Goal: Information Seeking & Learning: Learn about a topic

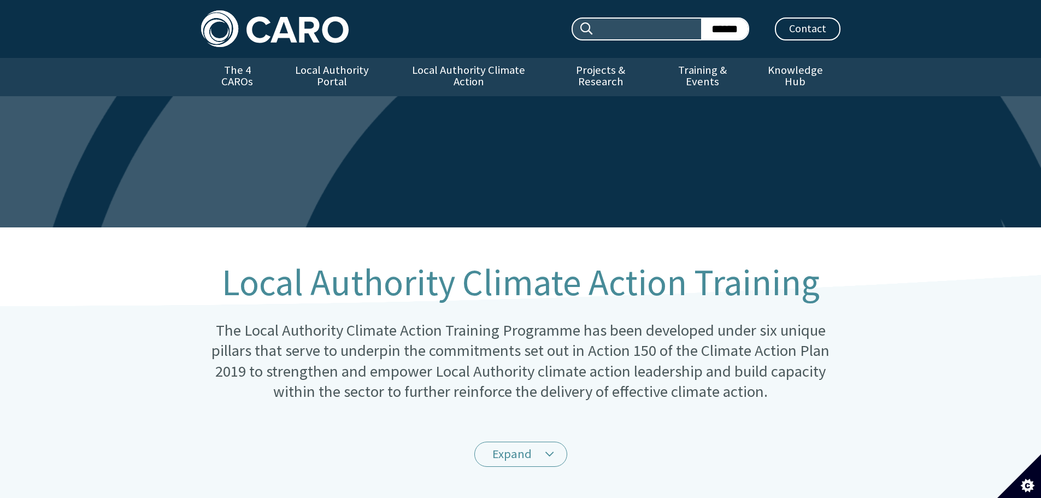
click at [271, 34] on img at bounding box center [275, 28] width 148 height 37
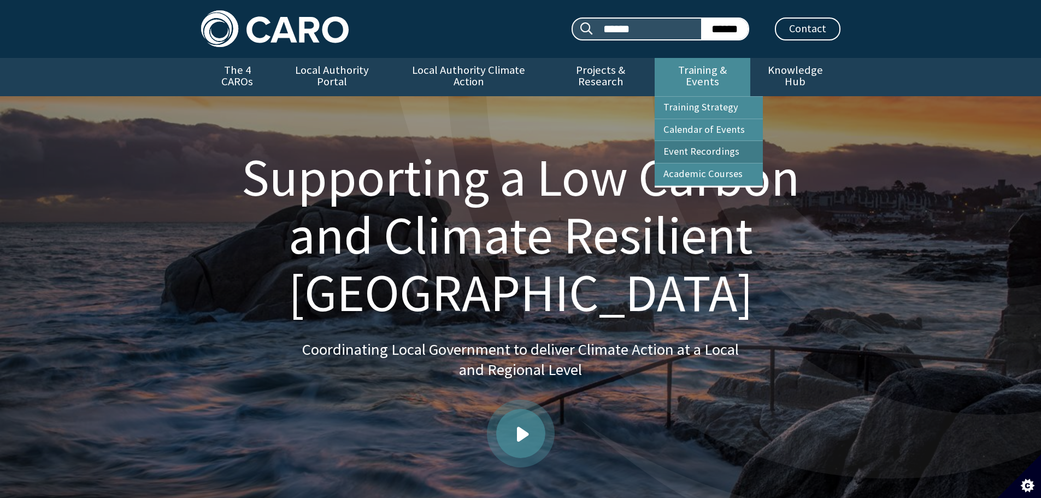
click at [733, 143] on link "Event Recordings" at bounding box center [709, 152] width 108 height 22
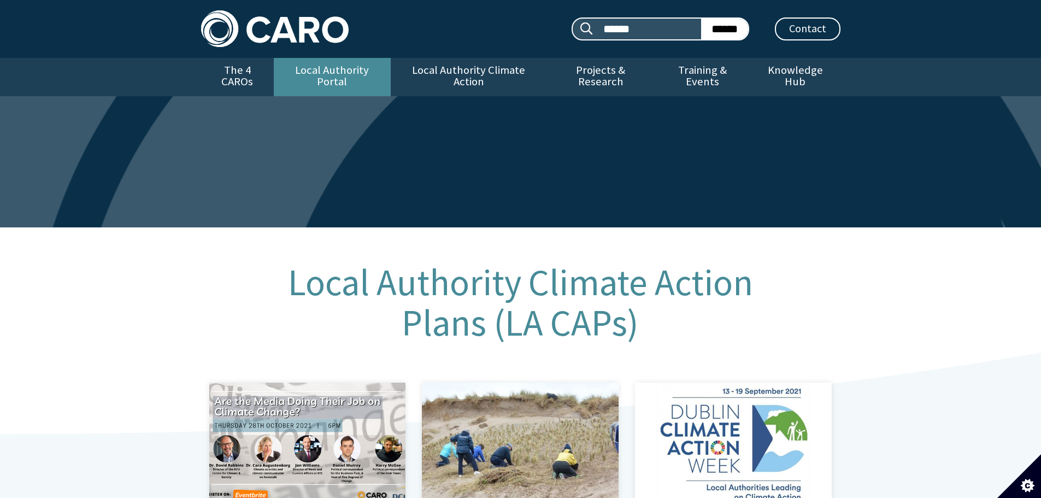
click at [362, 76] on link "Local Authority Portal" at bounding box center [332, 77] width 117 height 38
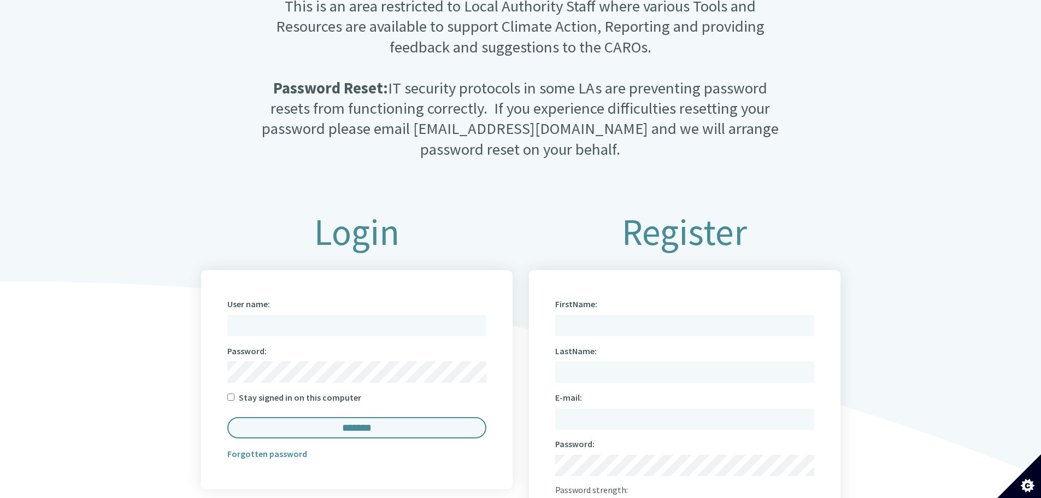
scroll to position [437, 0]
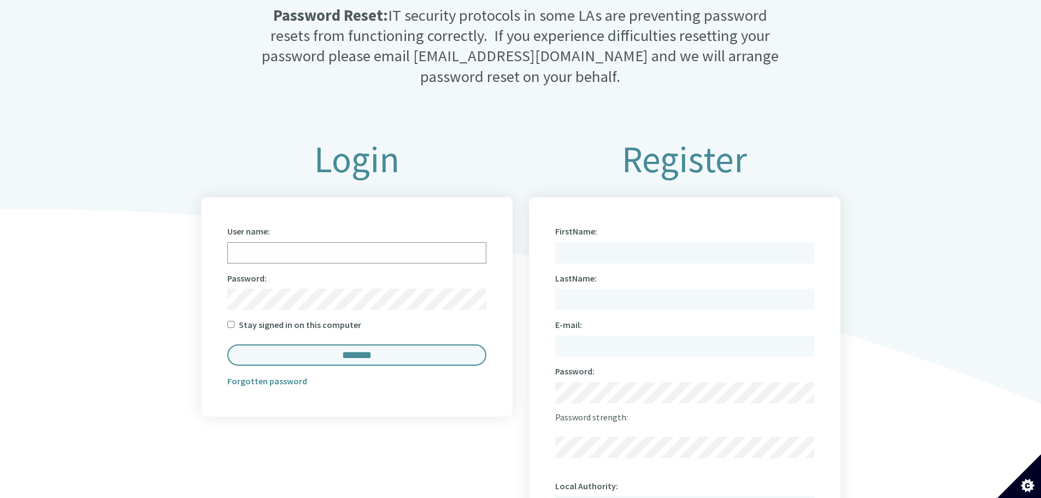
click at [338, 242] on input "User name:" at bounding box center [356, 252] width 259 height 21
type input "**********"
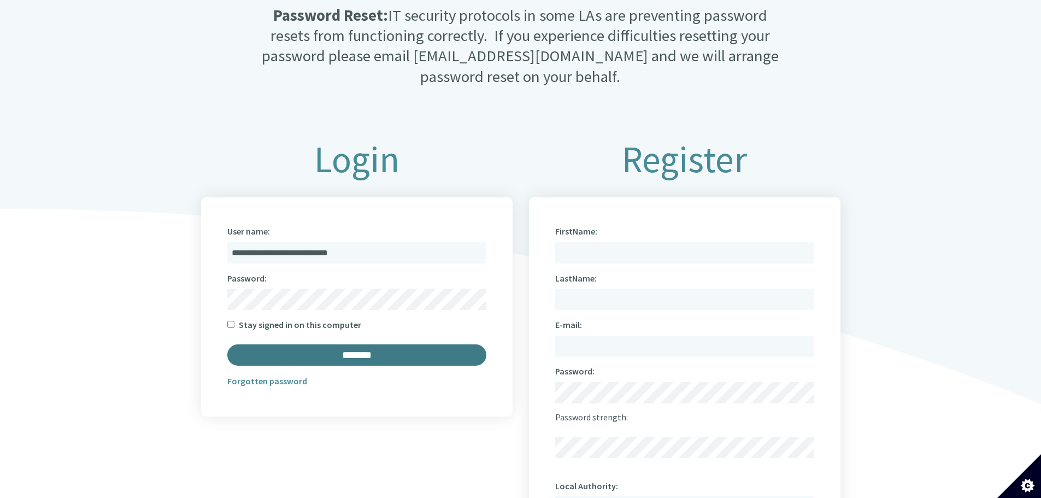
click at [364, 344] on input "*******" at bounding box center [356, 354] width 259 height 21
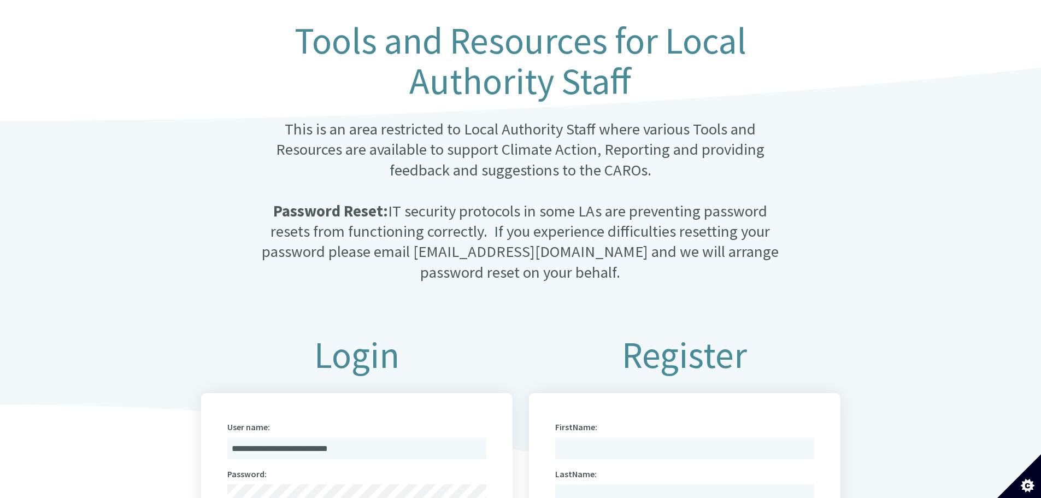
scroll to position [219, 0]
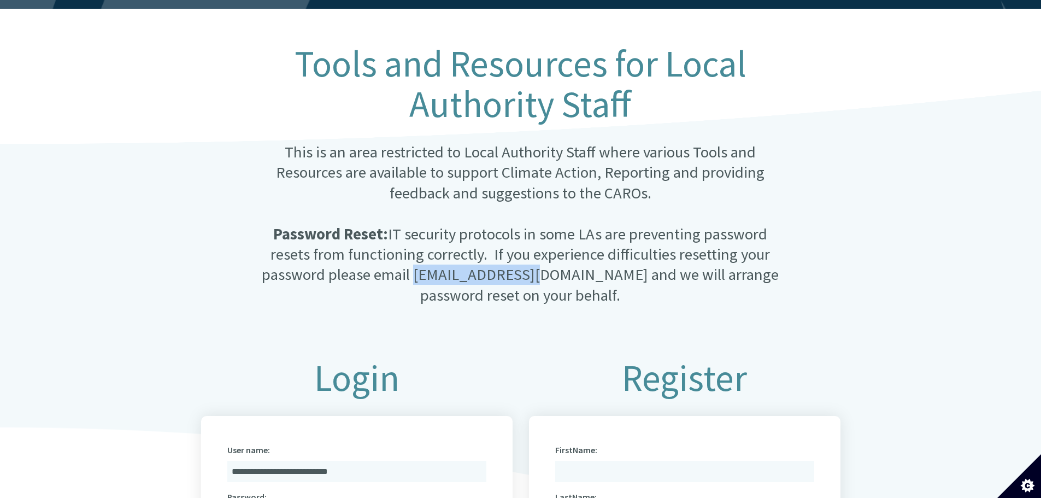
drag, startPoint x: 420, startPoint y: 269, endPoint x: 544, endPoint y: 268, distance: 123.5
click at [544, 268] on p "This is an area restricted to Local Authority Staff where various Tools and Res…" at bounding box center [520, 223] width 530 height 163
copy p "[EMAIL_ADDRESS][DOMAIN_NAME]"
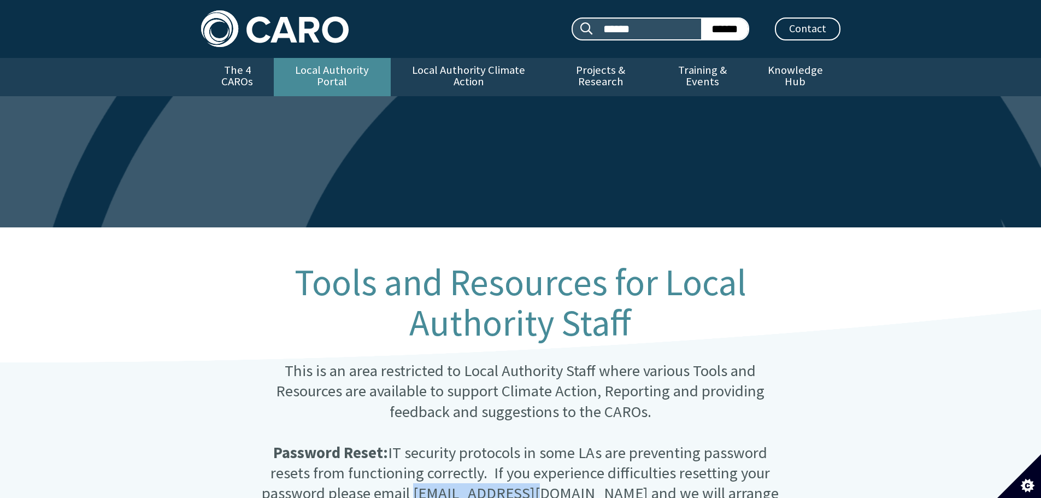
click at [329, 72] on link "Local Authority Portal" at bounding box center [332, 77] width 117 height 38
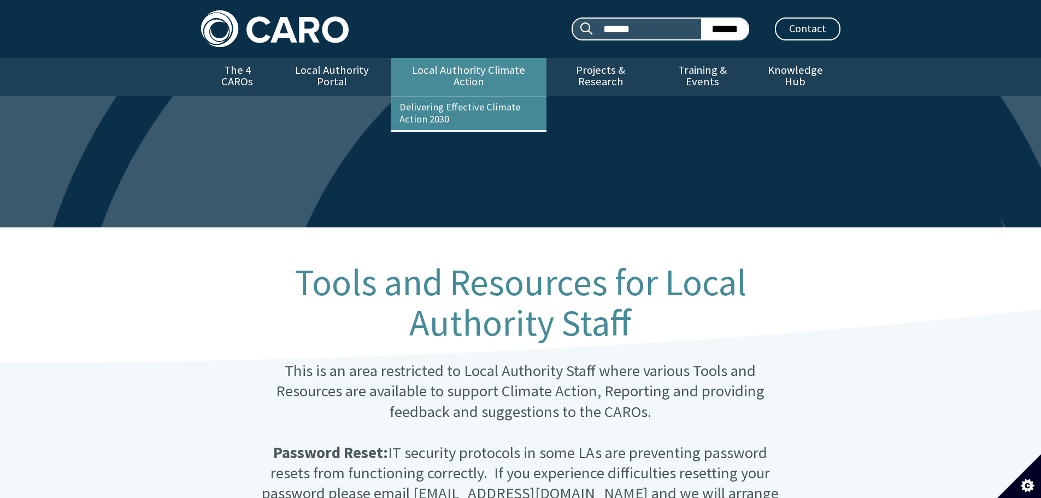
click at [470, 71] on link "Local Authority Climate Action" at bounding box center [469, 77] width 156 height 38
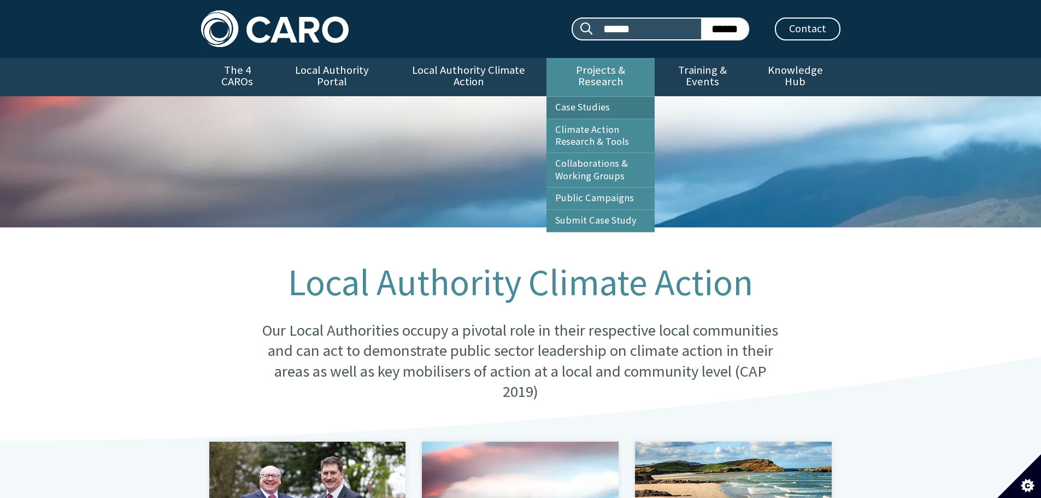
click at [573, 97] on link "Case Studies" at bounding box center [600, 108] width 108 height 22
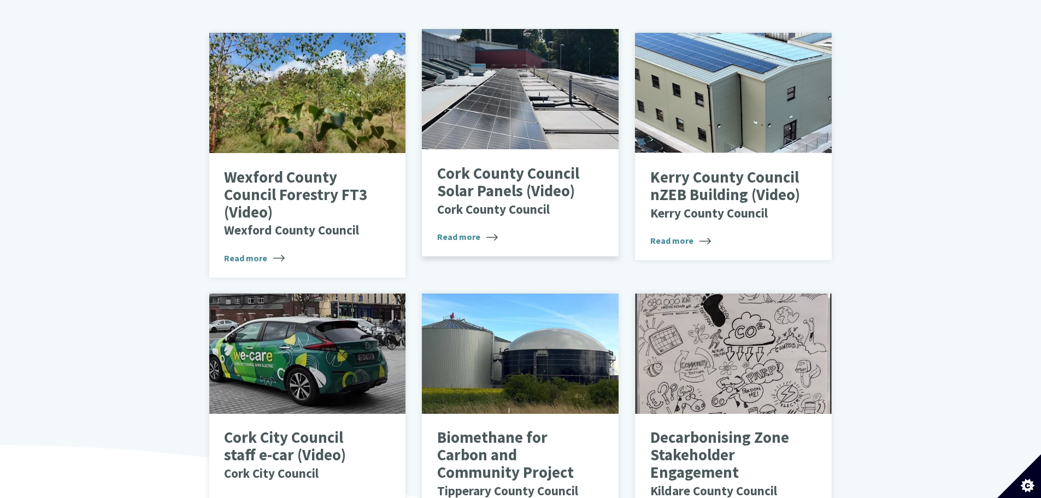
scroll to position [432, 0]
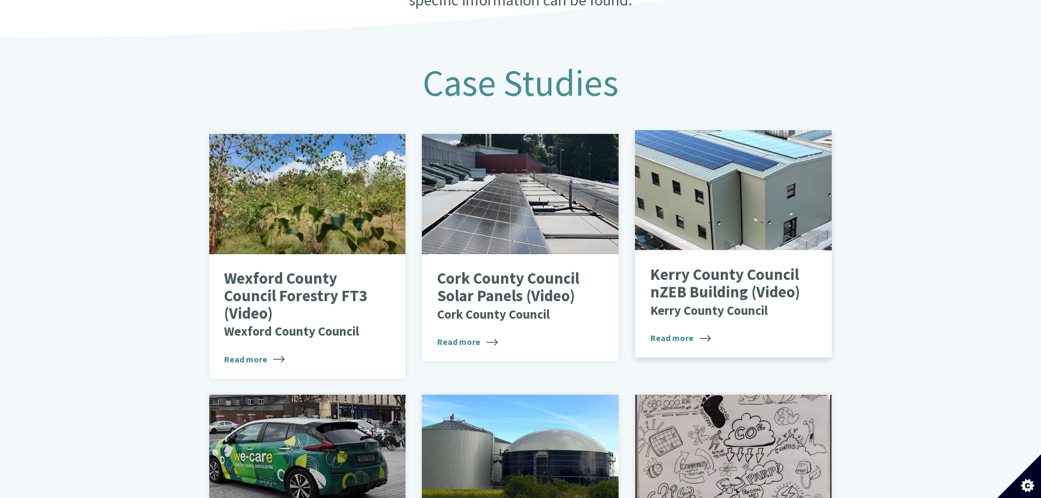
click at [700, 280] on p "Kerry County Council nZEB Building (Video) Kerry County Council" at bounding box center [725, 292] width 150 height 52
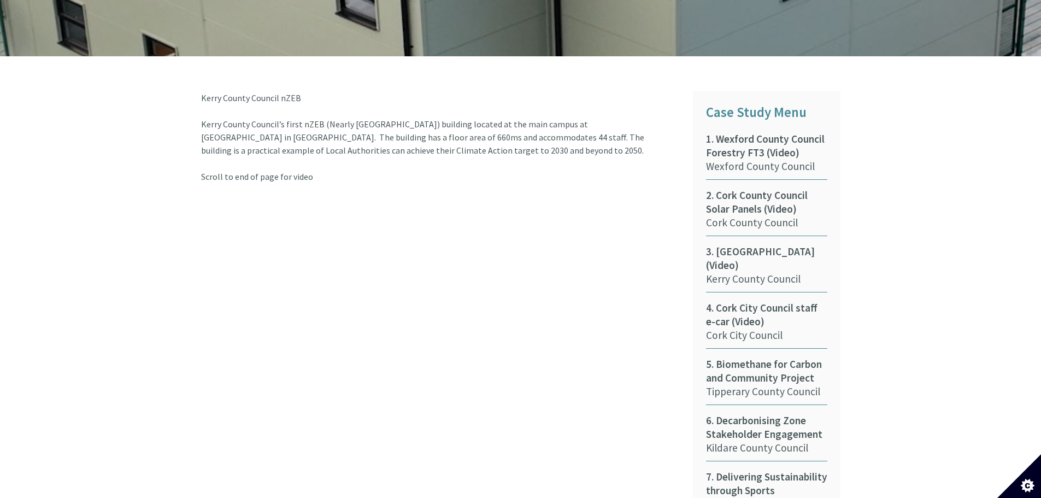
scroll to position [546, 0]
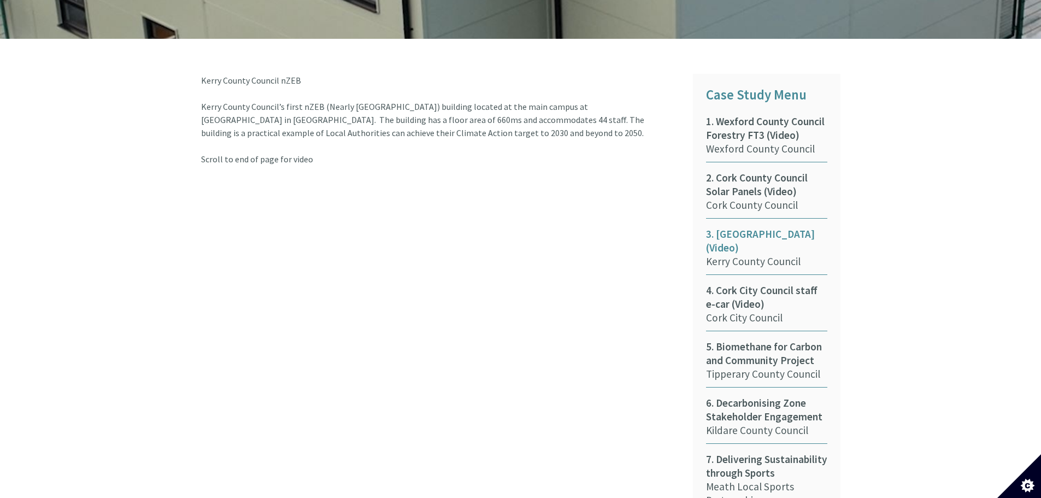
click at [755, 231] on span "3. Kerry County Council nZEB Building (Video)" at bounding box center [766, 240] width 121 height 27
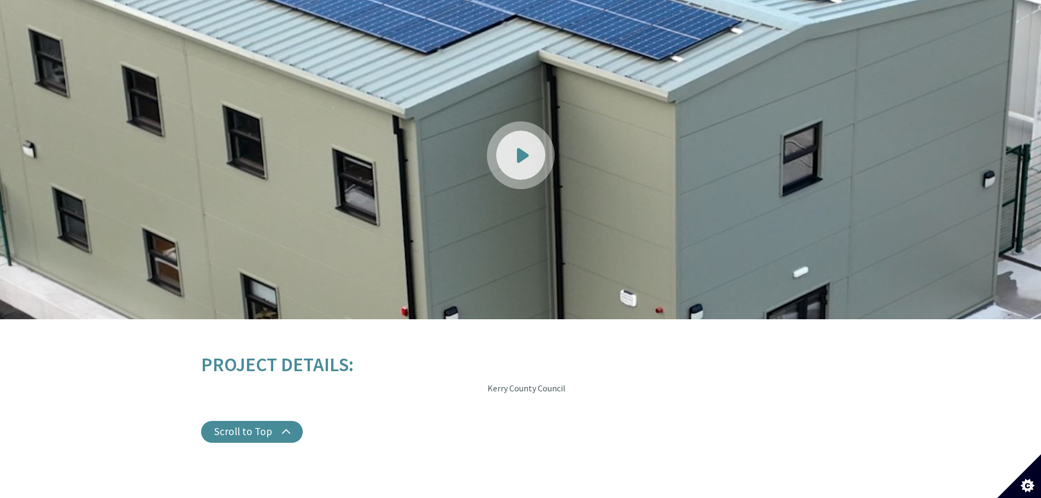
scroll to position [1311, 0]
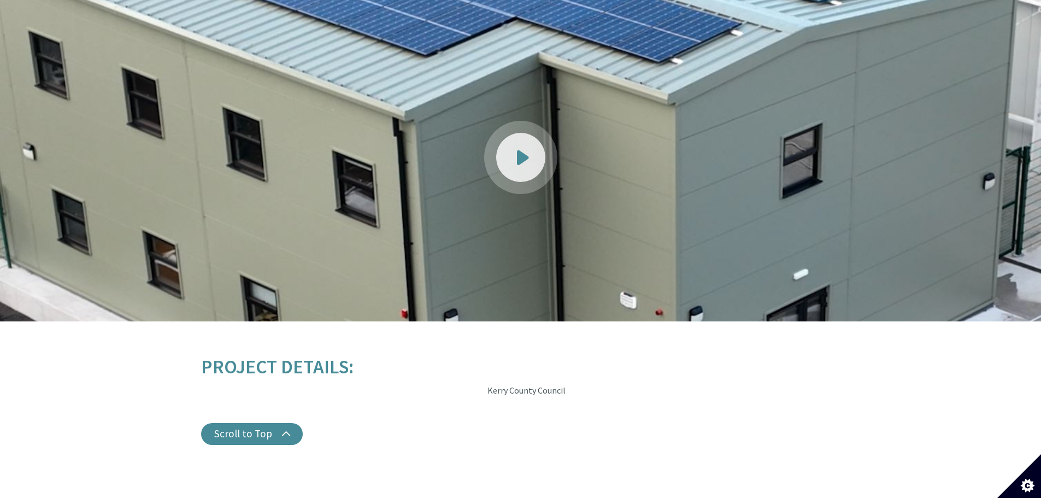
click at [514, 134] on div at bounding box center [520, 157] width 49 height 49
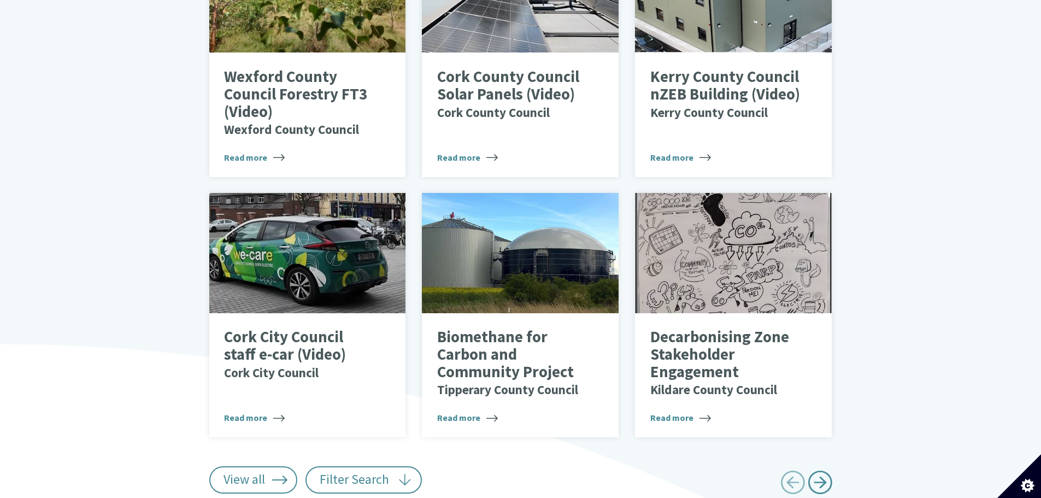
scroll to position [596, 0]
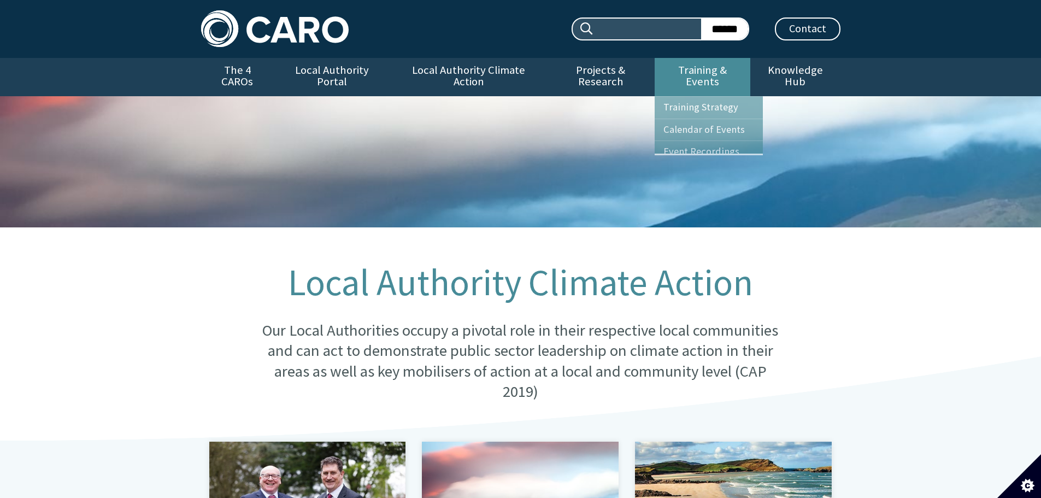
click at [685, 72] on link "Training & Events" at bounding box center [703, 77] width 96 height 38
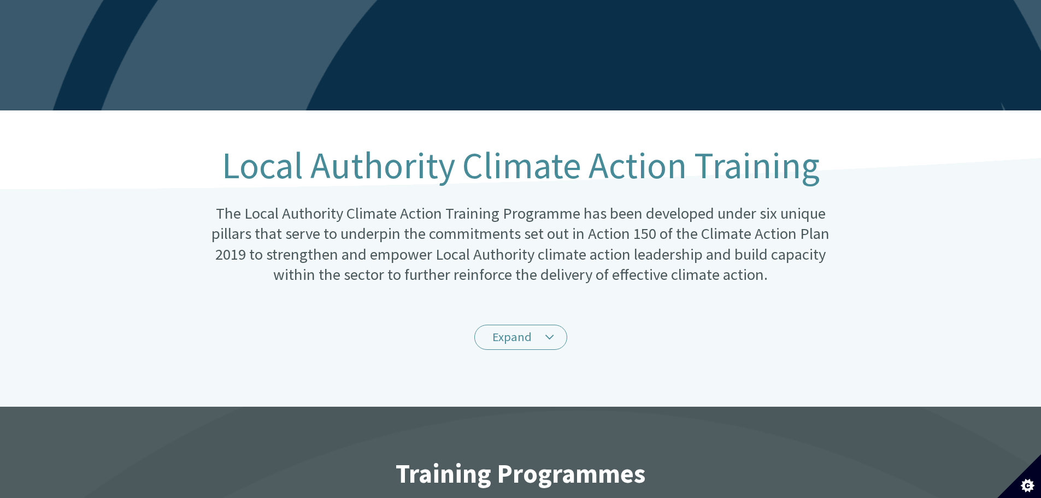
scroll to position [219, 0]
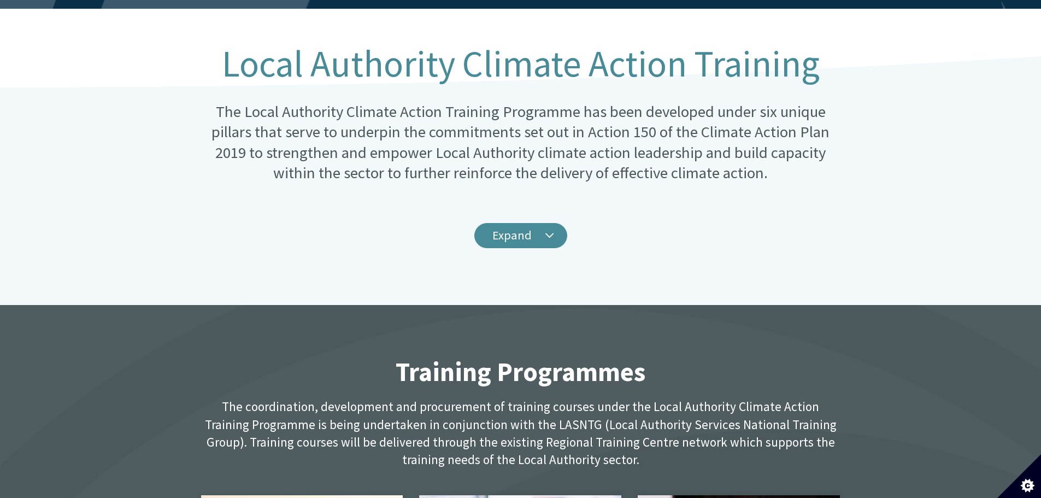
click at [512, 223] on link "Expand" at bounding box center [520, 236] width 93 height 26
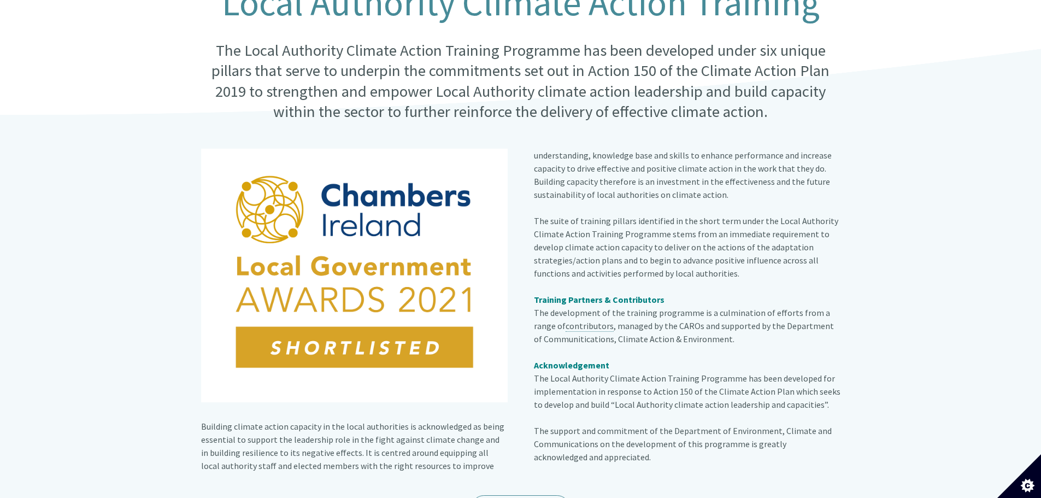
scroll to position [164, 0]
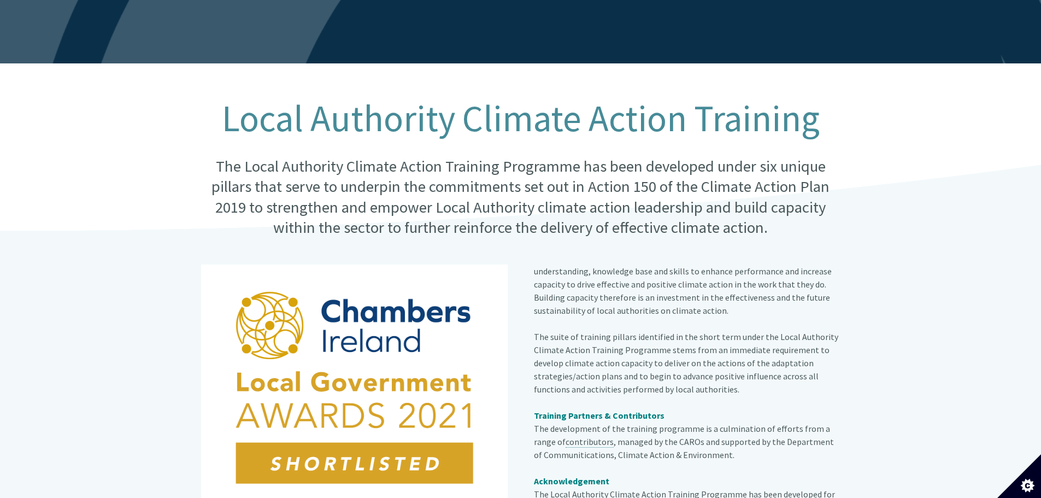
click at [769, 221] on p "The Local Authority Climate Action Training Programme has been developed under …" at bounding box center [520, 197] width 639 height 82
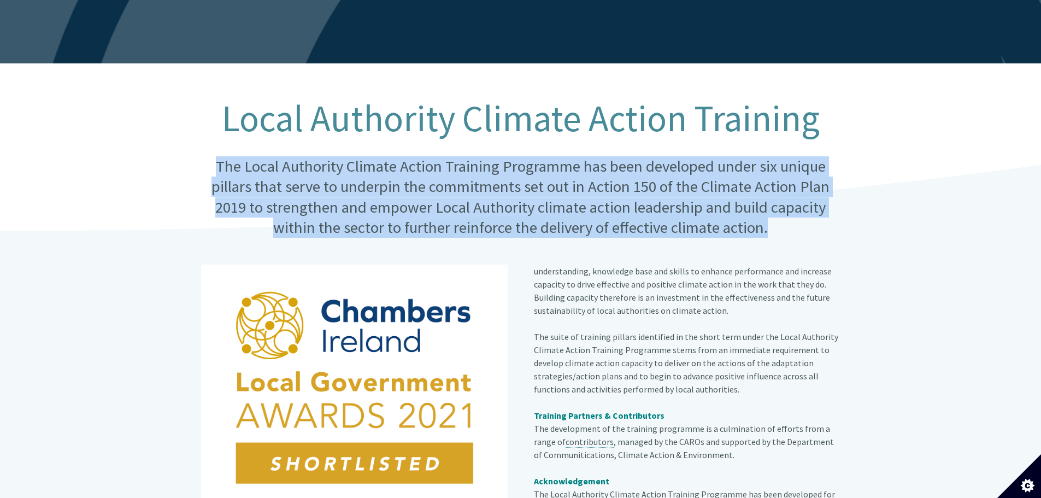
drag, startPoint x: 217, startPoint y: 152, endPoint x: 806, endPoint y: 220, distance: 592.9
click at [806, 220] on p "The Local Authority Climate Action Training Programme has been developed under …" at bounding box center [520, 197] width 639 height 82
copy p "The Local Authority Climate Action Training Programme has been developed under …"
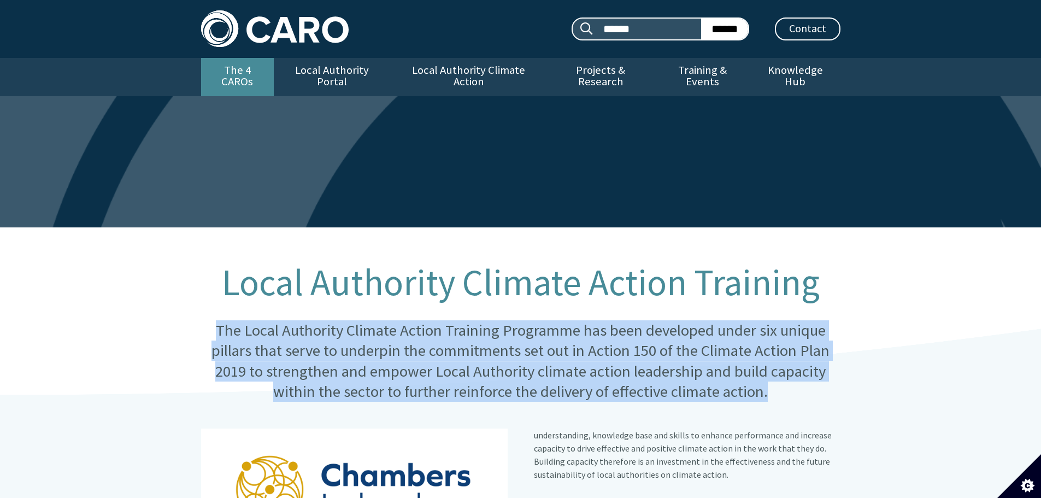
click at [241, 74] on link "The 4 CAROs" at bounding box center [237, 77] width 73 height 38
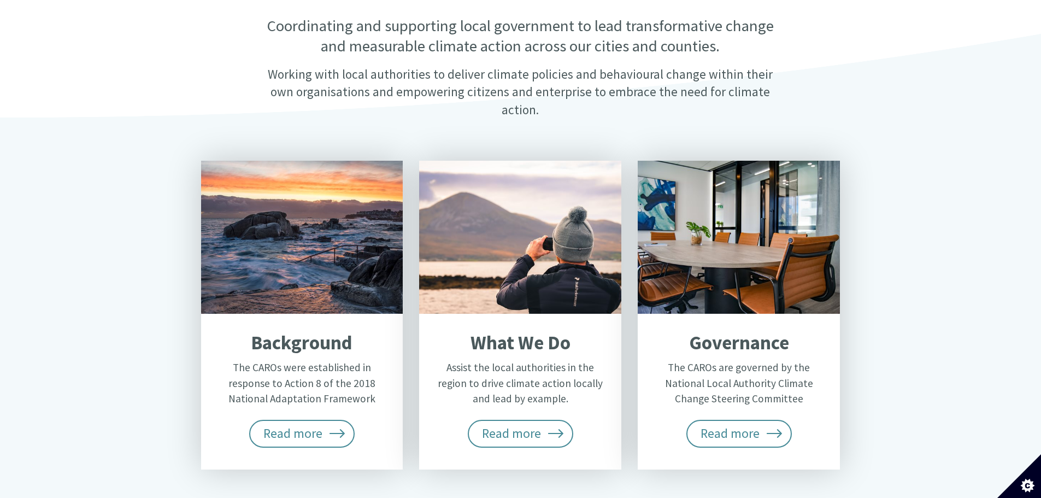
scroll to position [328, 0]
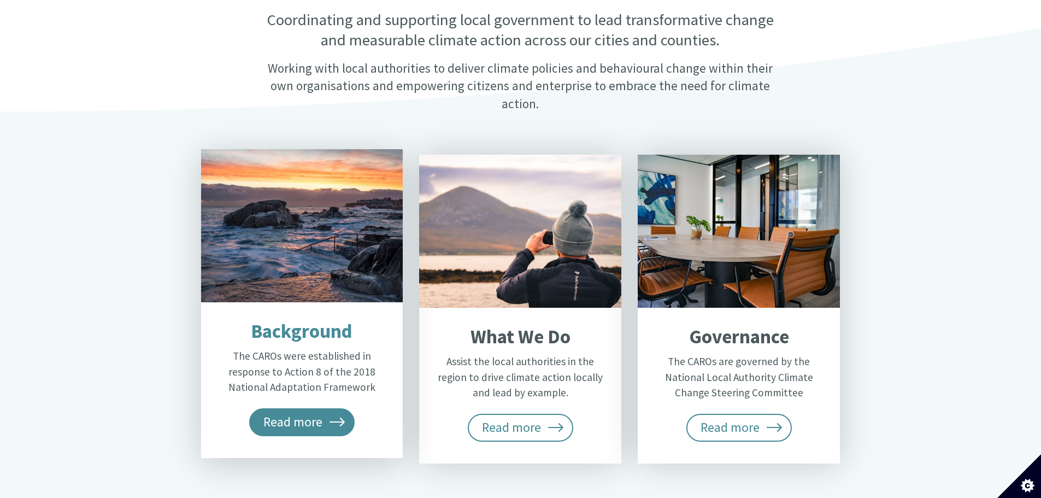
click at [310, 408] on span "Read more" at bounding box center [302, 421] width 106 height 27
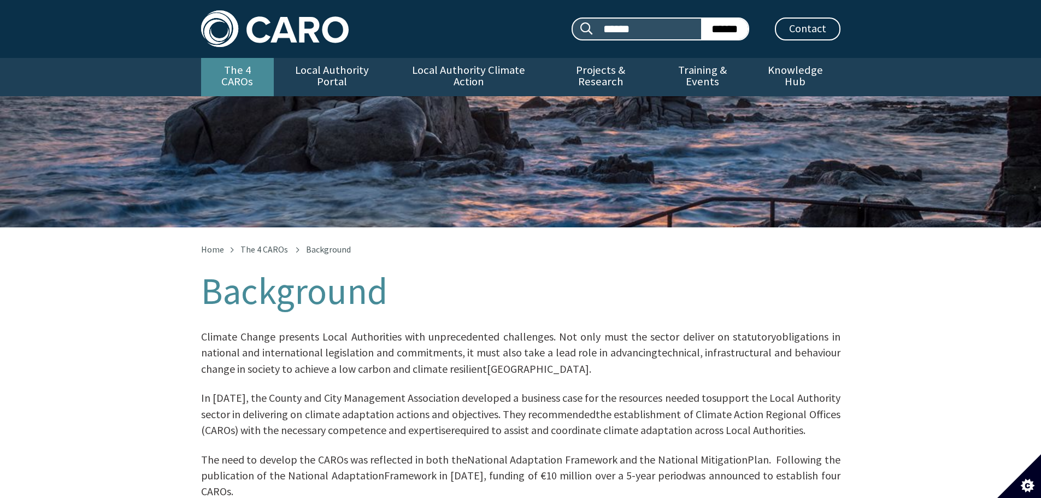
click at [247, 77] on link "The 4 CAROs" at bounding box center [237, 77] width 73 height 38
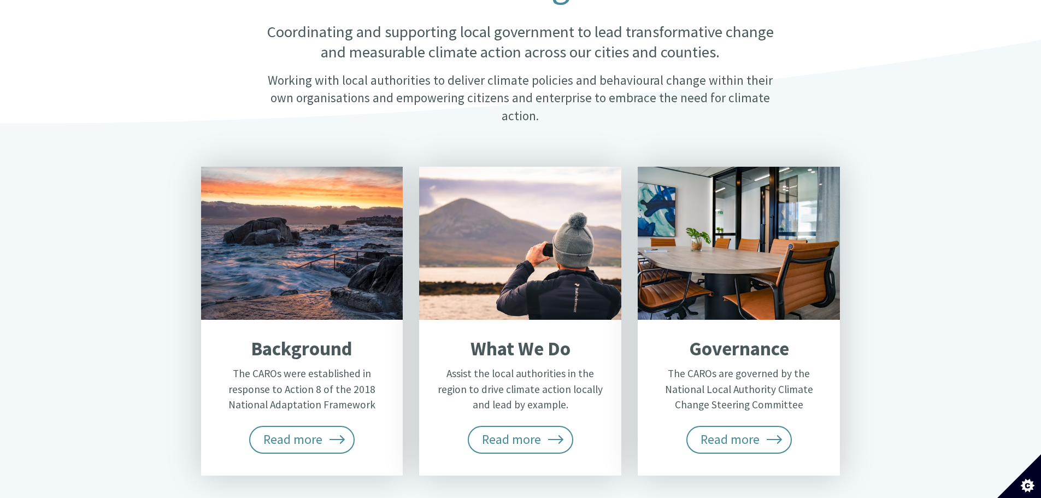
scroll to position [437, 0]
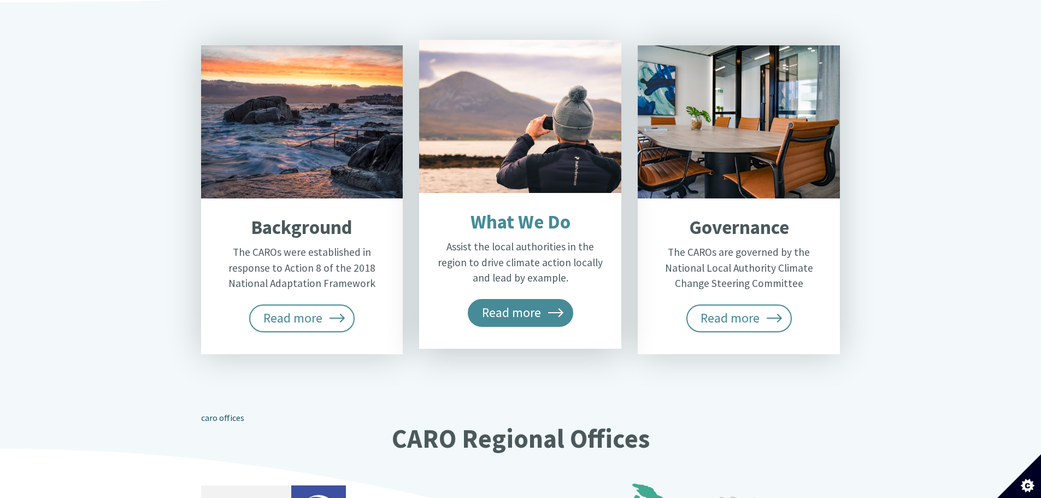
click at [521, 299] on span "Read more" at bounding box center [521, 312] width 106 height 27
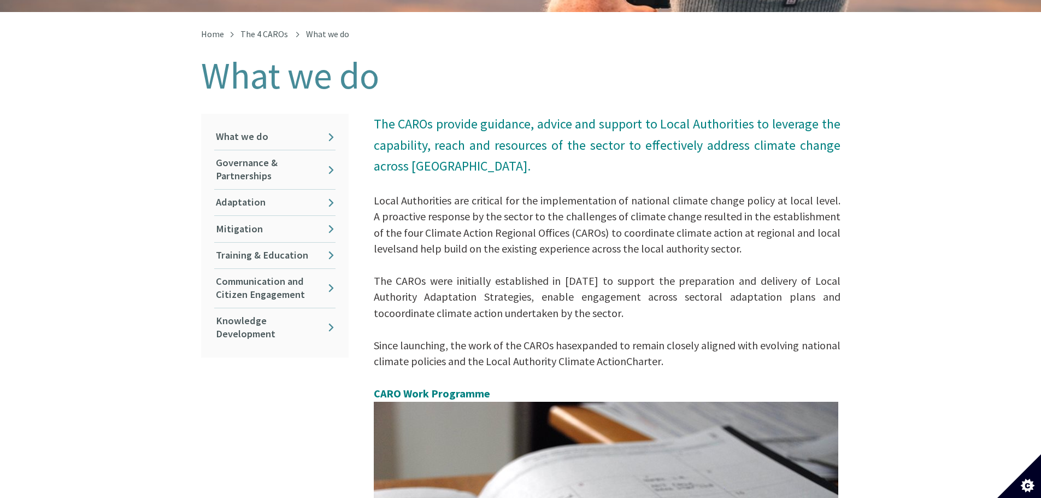
scroll to position [219, 0]
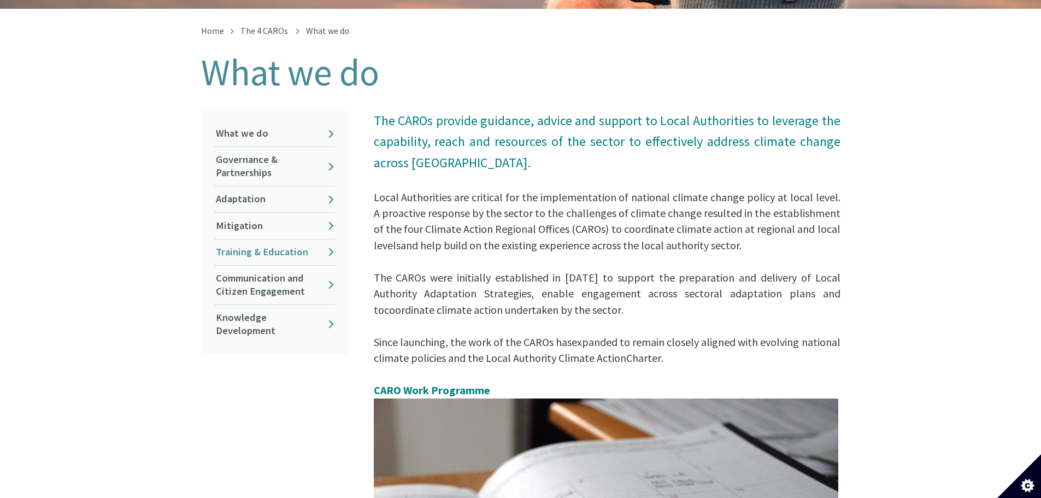
click at [244, 243] on link "Training & Education" at bounding box center [274, 252] width 121 height 26
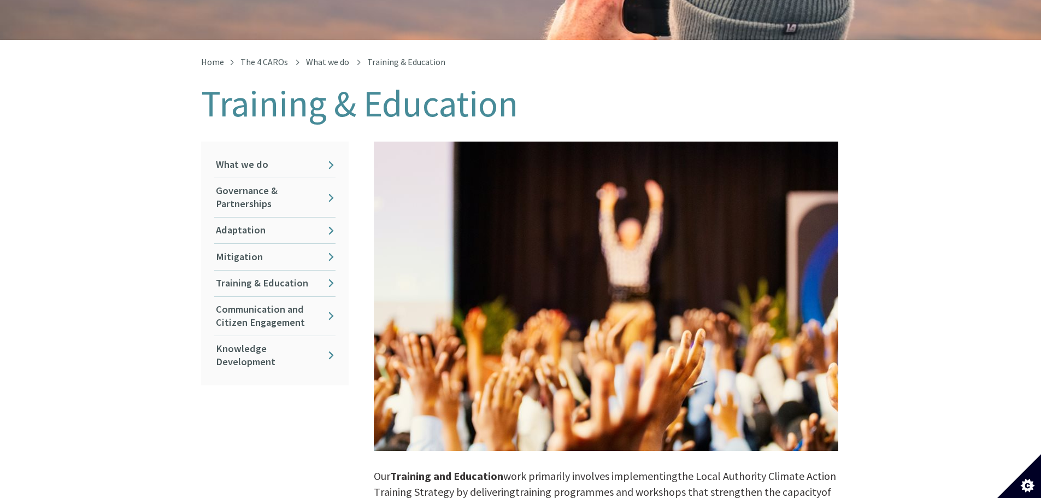
scroll to position [55, 0]
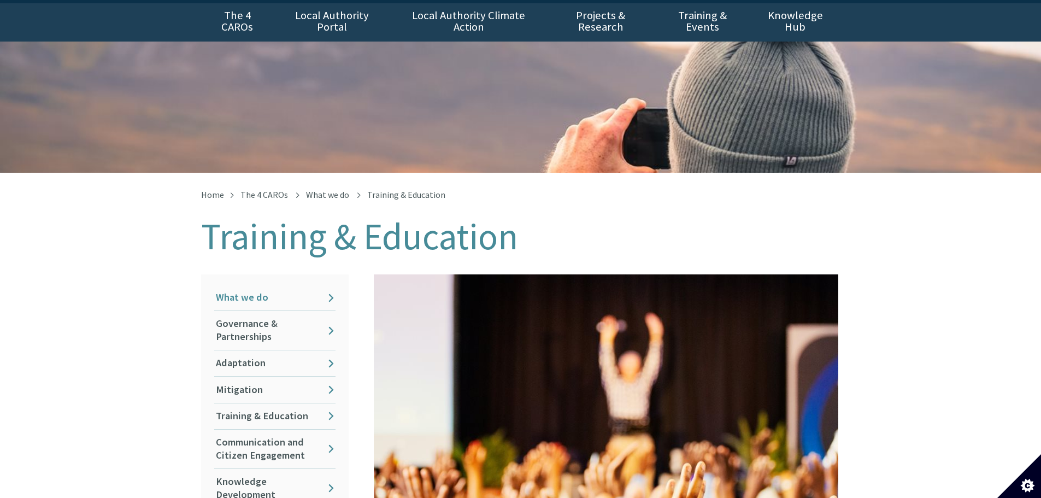
click at [229, 286] on link "What we do" at bounding box center [274, 298] width 121 height 26
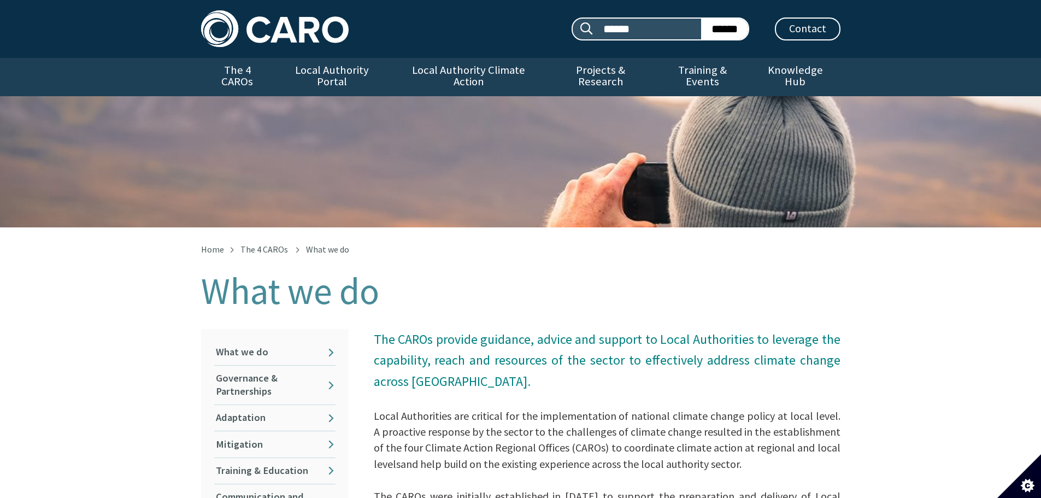
scroll to position [55, 0]
